Goal: Information Seeking & Learning: Compare options

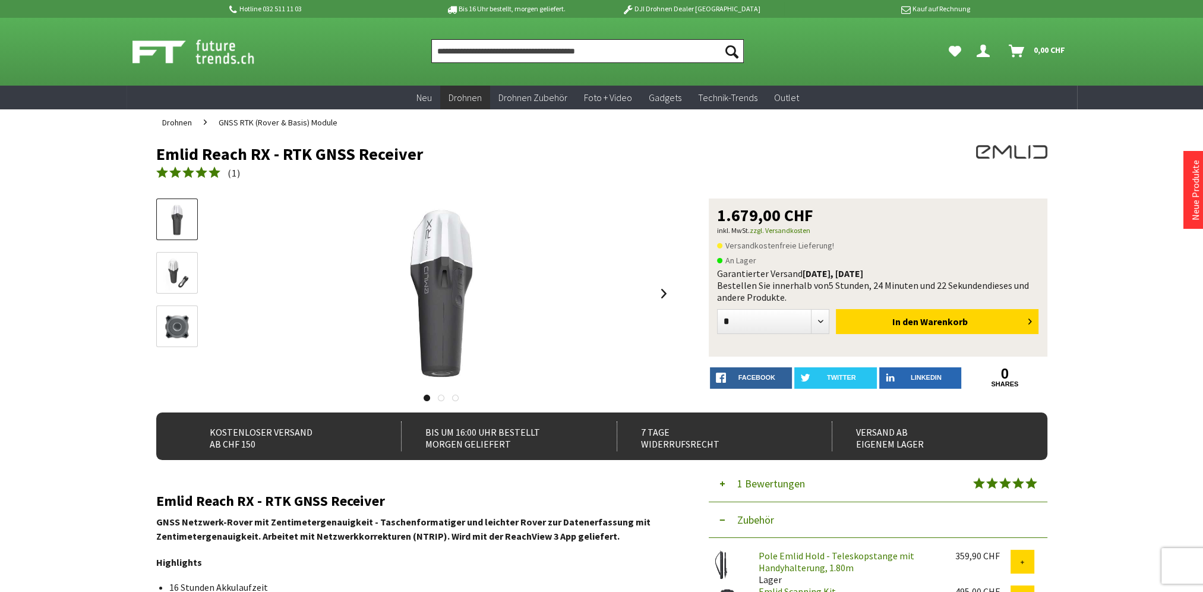
click at [560, 46] on input "Produkt, Marke, Kategorie, EAN, Artikelnummer…" at bounding box center [587, 51] width 313 height 24
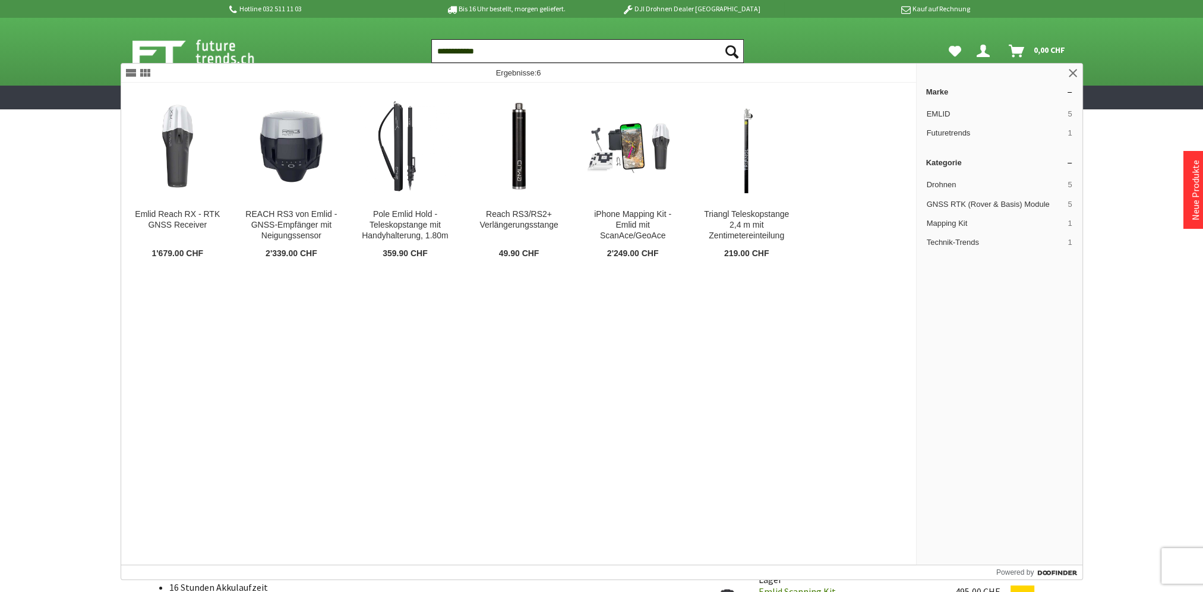
type input "**********"
click at [288, 172] on img at bounding box center [291, 146] width 94 height 94
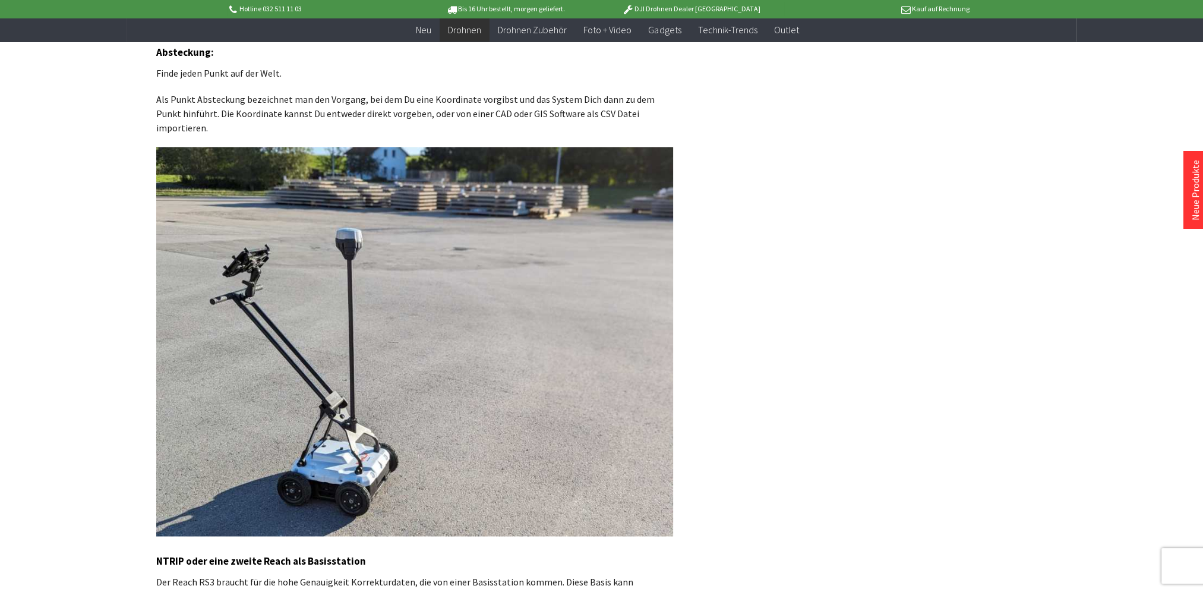
scroll to position [2377, 0]
